Goal: Task Accomplishment & Management: Manage account settings

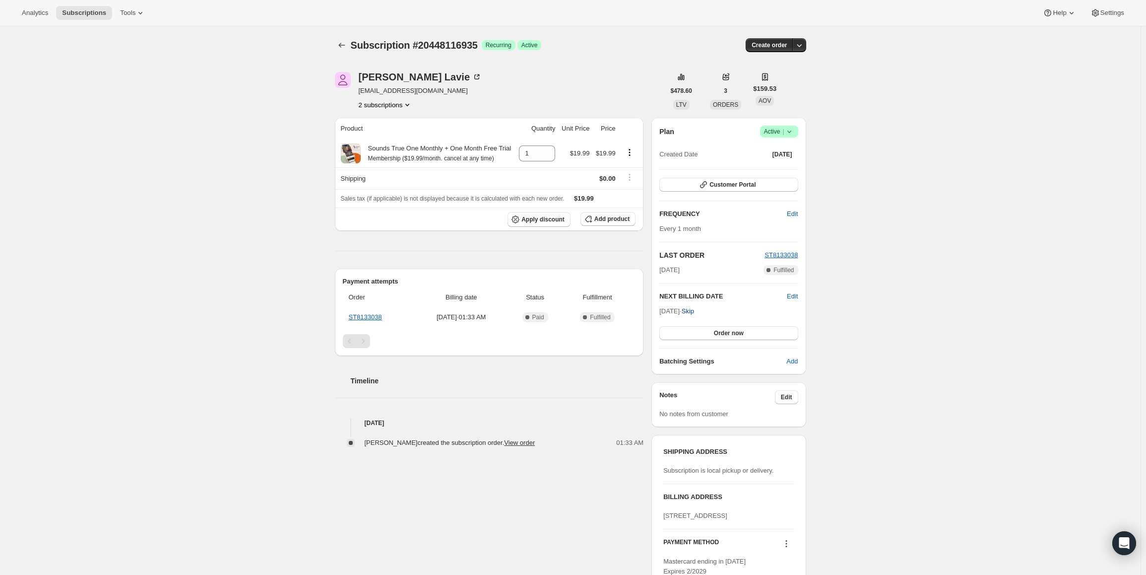
drag, startPoint x: 662, startPoint y: 312, endPoint x: 697, endPoint y: 308, distance: 34.4
click at [694, 308] on span "Oct 26, 2025 · Skip" at bounding box center [676, 310] width 35 height 7
copy span "Oct 26, 2025"
click at [777, 123] on div "Plan Success Active | Created Date Sep 26, 2025 Customer Portal FREQUENCY Edit …" at bounding box center [728, 246] width 154 height 257
click at [777, 130] on span "Active |" at bounding box center [779, 132] width 30 height 10
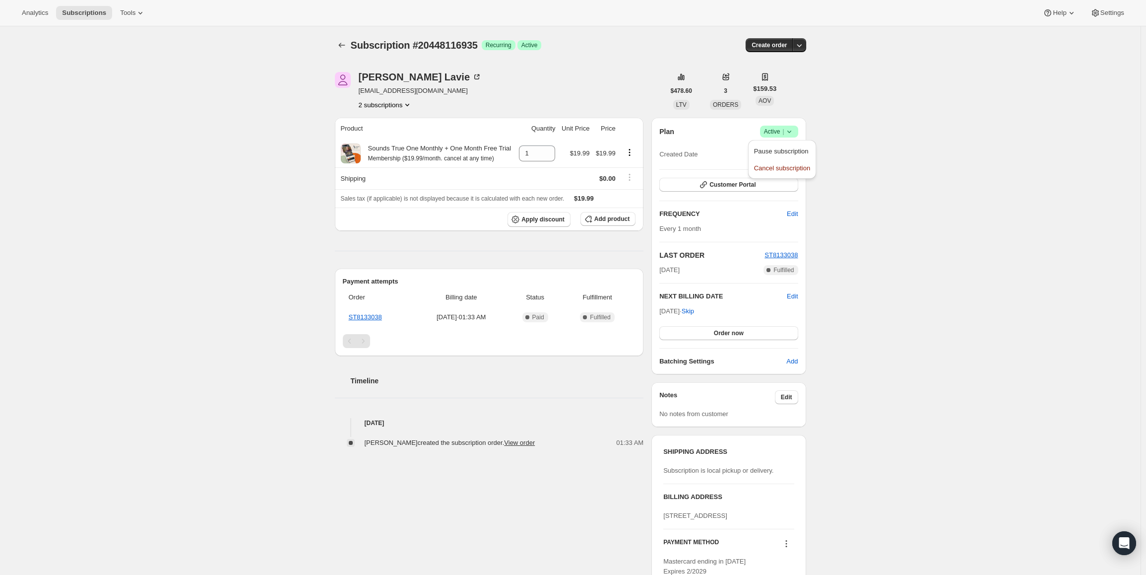
click at [766, 152] on span "Pause subscription" at bounding box center [781, 150] width 55 height 7
drag, startPoint x: 664, startPoint y: 312, endPoint x: 693, endPoint y: 310, distance: 28.8
click at [693, 310] on span "Oct 8, 2025 · Skip" at bounding box center [676, 310] width 35 height 7
copy span "Oct 8, 2025"
click at [778, 129] on span "Active |" at bounding box center [779, 132] width 30 height 10
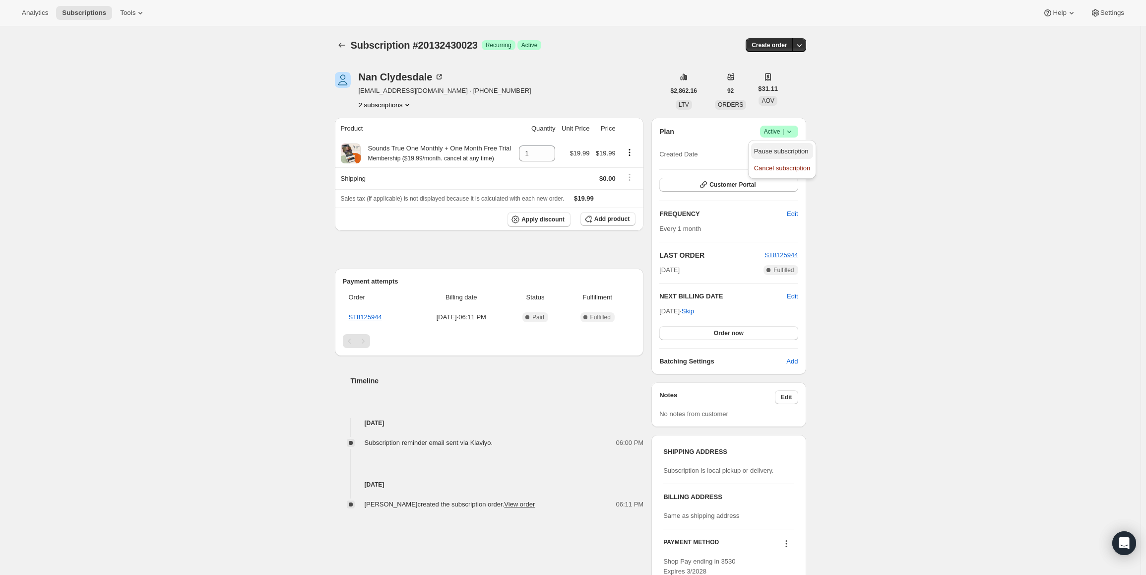
click at [778, 149] on span "Pause subscription" at bounding box center [781, 150] width 55 height 7
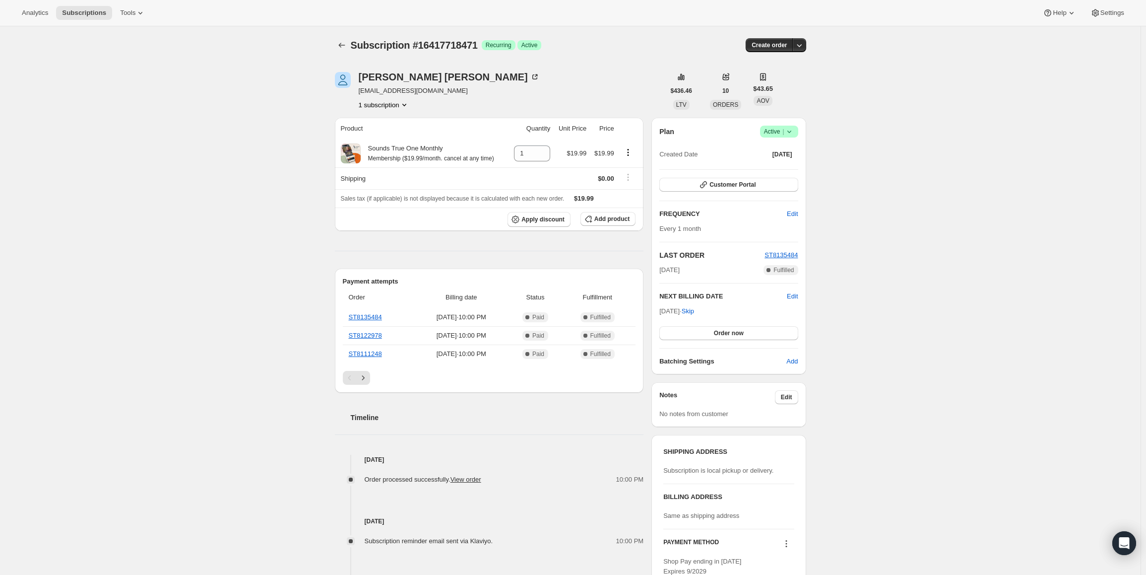
drag, startPoint x: 663, startPoint y: 308, endPoint x: 696, endPoint y: 309, distance: 33.3
click at [694, 309] on span "Oct 30, 2025 · Skip" at bounding box center [676, 310] width 35 height 7
copy span "Oct 30, 2025"
click at [772, 128] on span "Active |" at bounding box center [779, 132] width 30 height 10
click at [769, 144] on button "Pause subscription" at bounding box center [782, 151] width 62 height 16
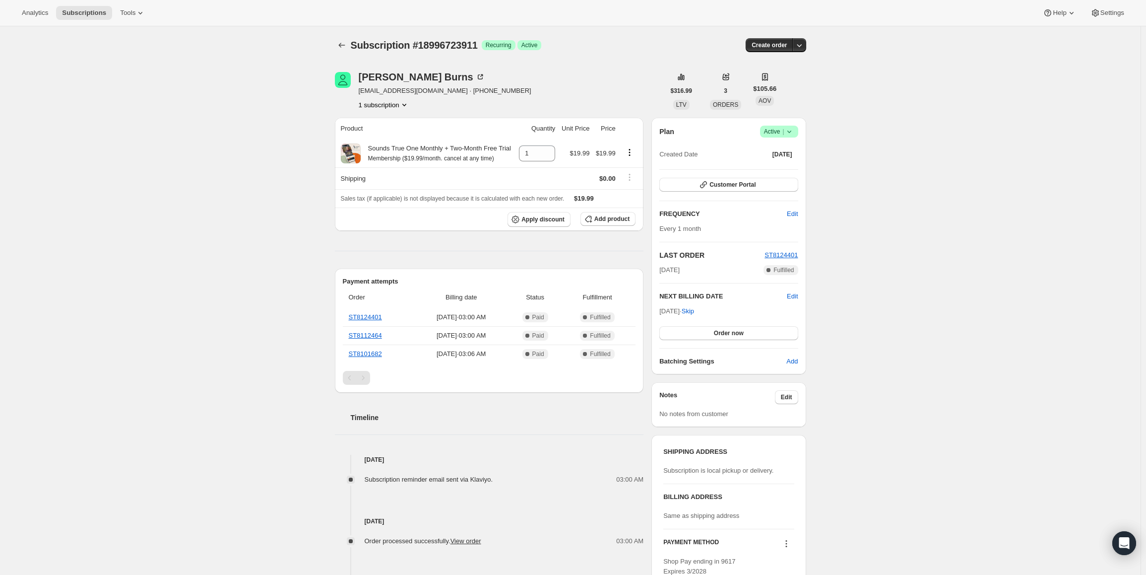
drag, startPoint x: 664, startPoint y: 310, endPoint x: 693, endPoint y: 311, distance: 28.8
click at [693, 311] on span "Oct 4, 2025 · Skip" at bounding box center [676, 310] width 35 height 7
copy span "Oct 4, 2025"
click at [783, 130] on span "Active |" at bounding box center [779, 132] width 30 height 10
click at [773, 152] on span "Pause subscription" at bounding box center [781, 150] width 55 height 7
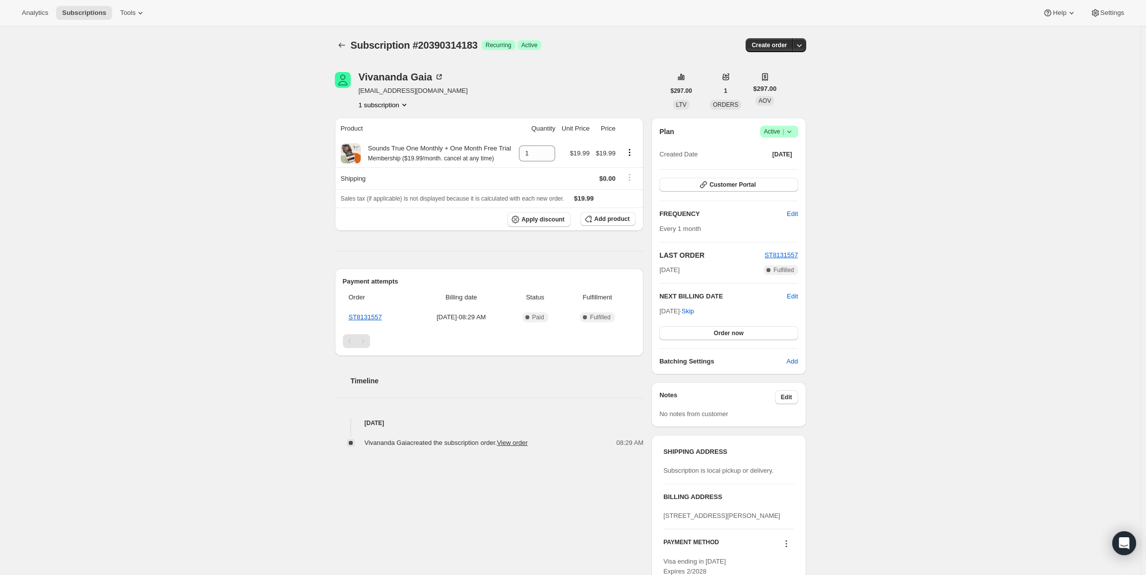
click at [780, 131] on span "Active |" at bounding box center [779, 132] width 30 height 10
drag, startPoint x: 662, startPoint y: 311, endPoint x: 696, endPoint y: 308, distance: 33.9
click at [694, 308] on span "[DATE] · Skip" at bounding box center [676, 310] width 35 height 7
copy span "[DATE]"
click at [778, 133] on span "Active |" at bounding box center [779, 132] width 30 height 10
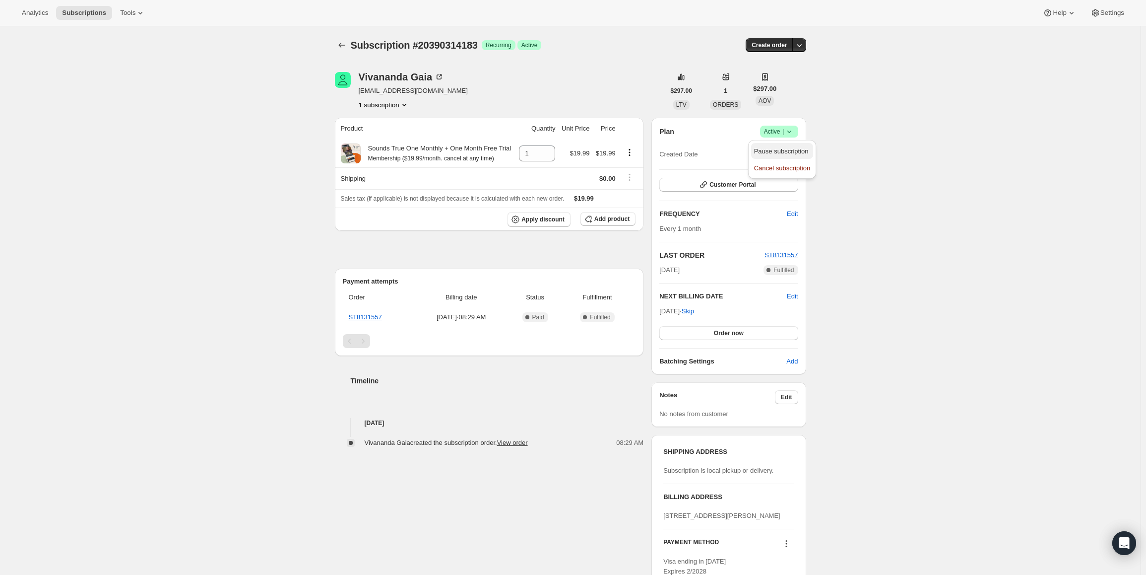
click at [772, 151] on span "Pause subscription" at bounding box center [781, 150] width 55 height 7
